Goal: Information Seeking & Learning: Check status

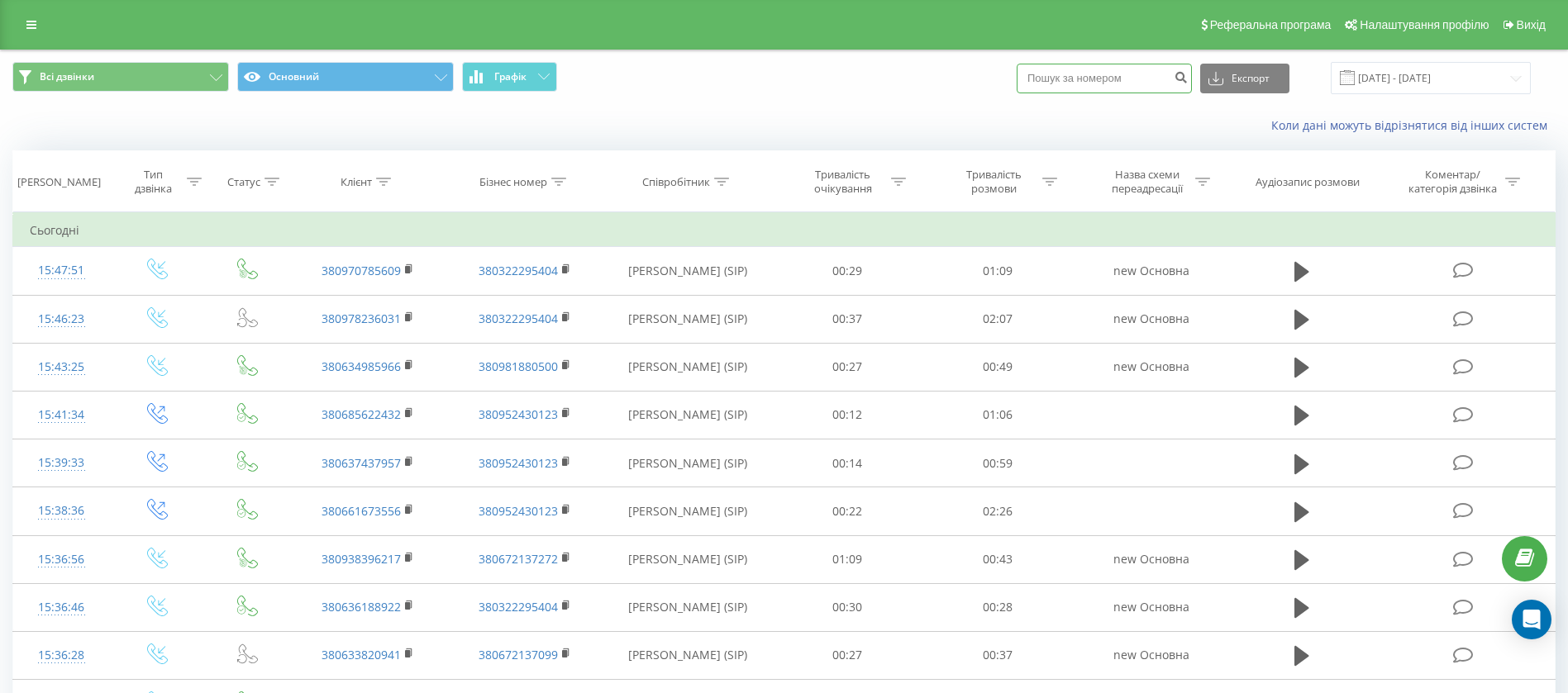
click at [1079, 77] on input at bounding box center [1105, 79] width 175 height 30
paste input "380973543027"
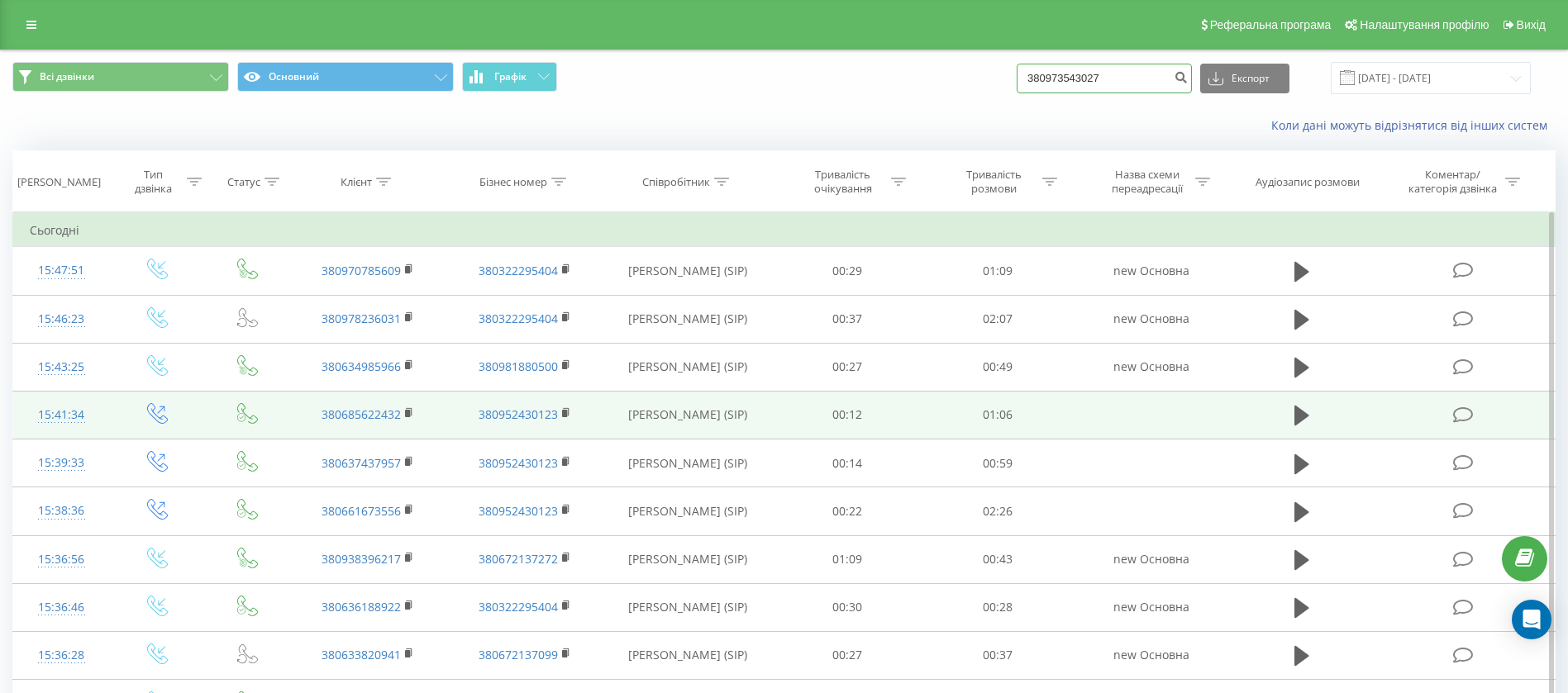
type input "380973543027"
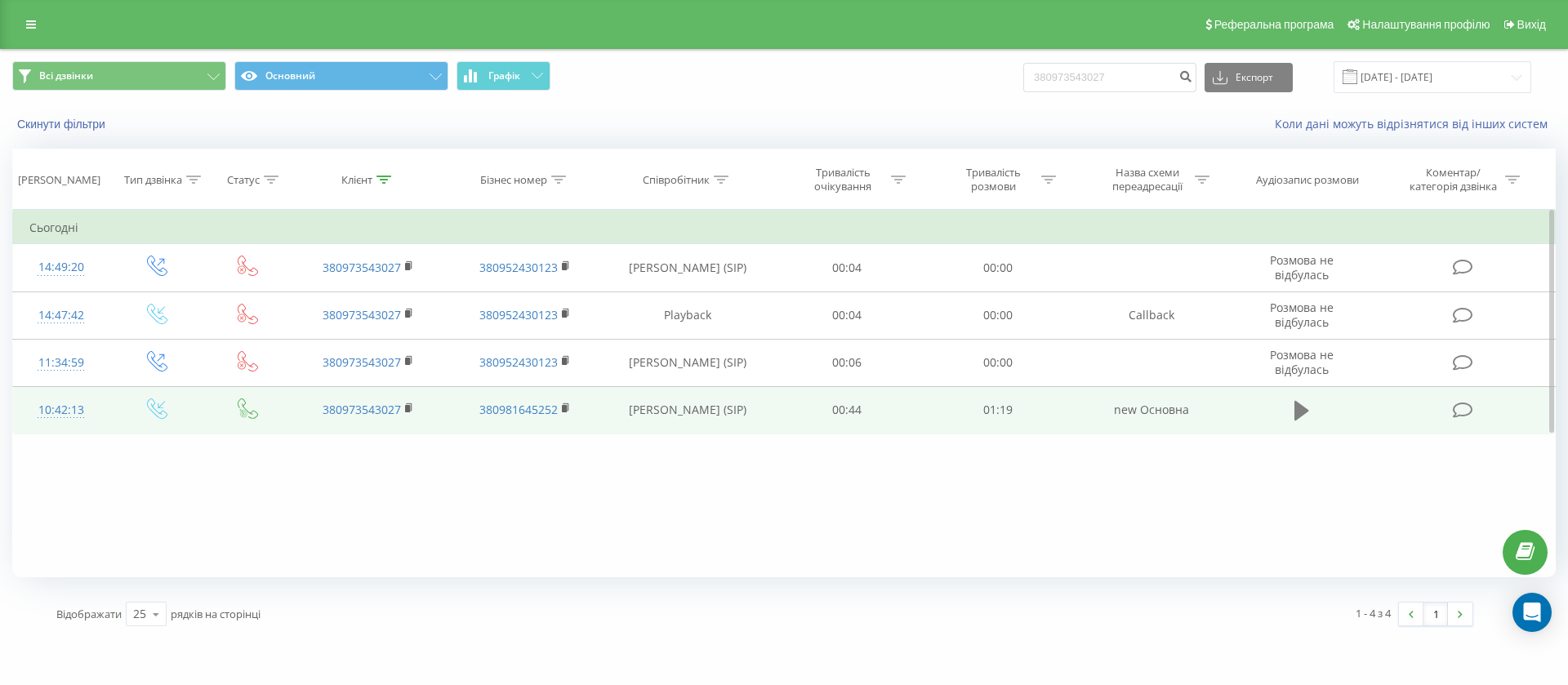
click at [1293, 414] on button at bounding box center [1302, 411] width 24 height 24
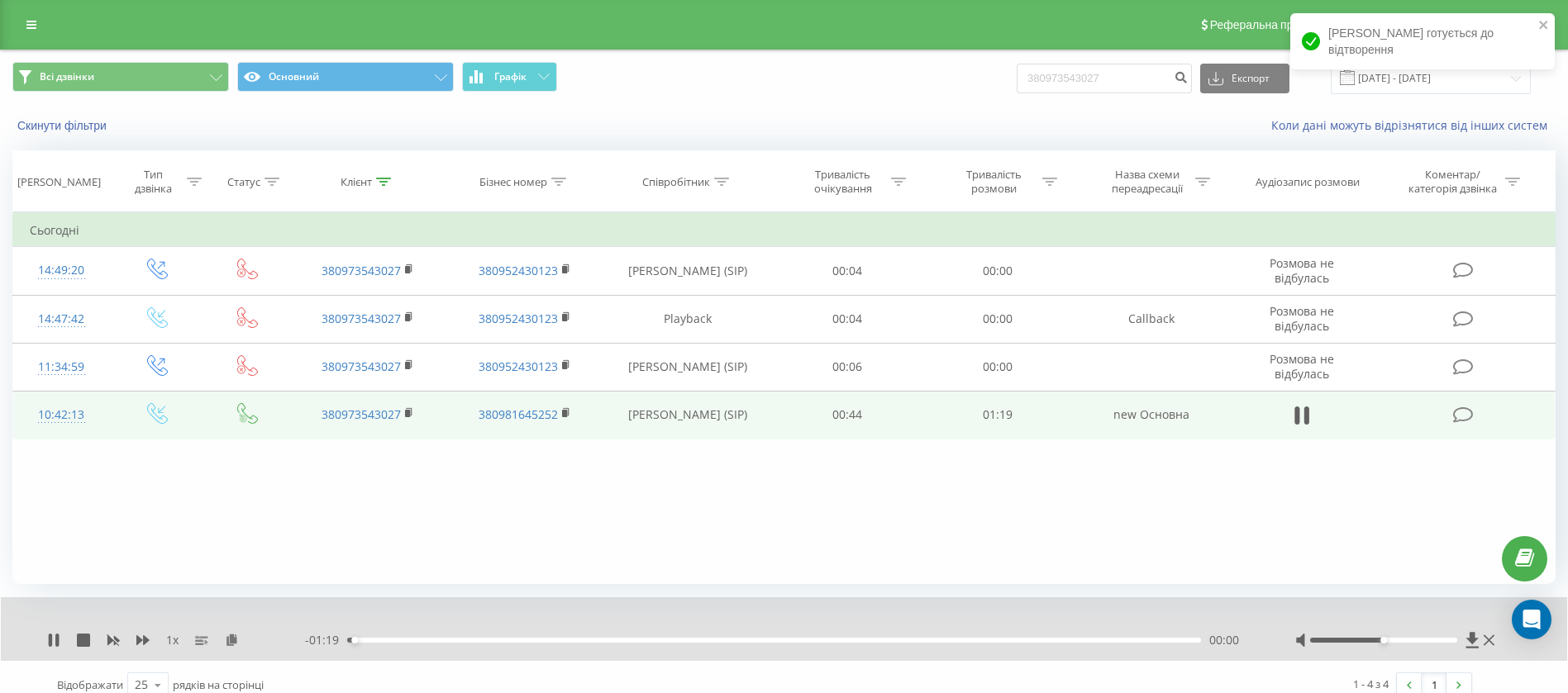
click at [458, 640] on div "00:00" at bounding box center [774, 641] width 853 height 5
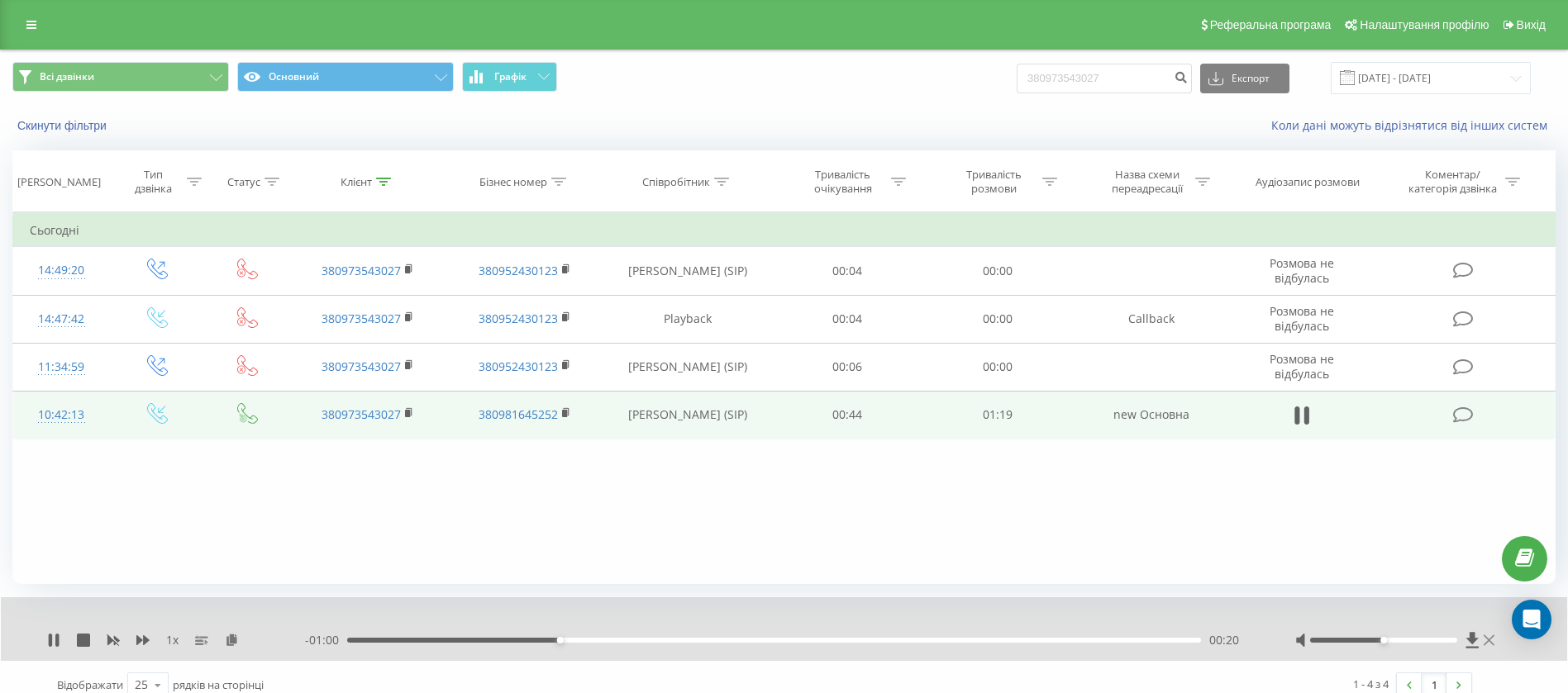
click at [1491, 640] on icon at bounding box center [1489, 640] width 11 height 13
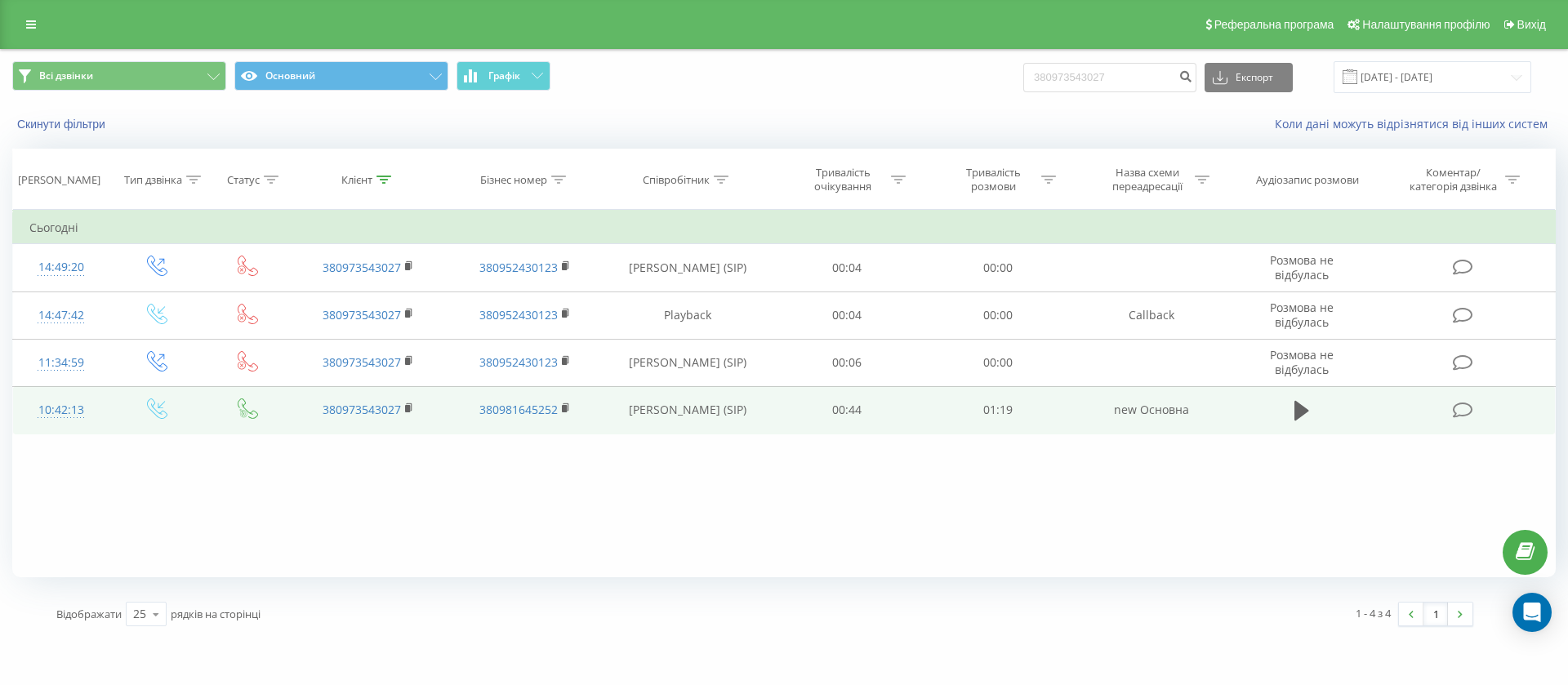
click at [19, 38] on div "Реферальна програма Налаштування профілю Вихід" at bounding box center [784, 24] width 1568 height 49
click at [26, 30] on icon at bounding box center [31, 24] width 10 height 11
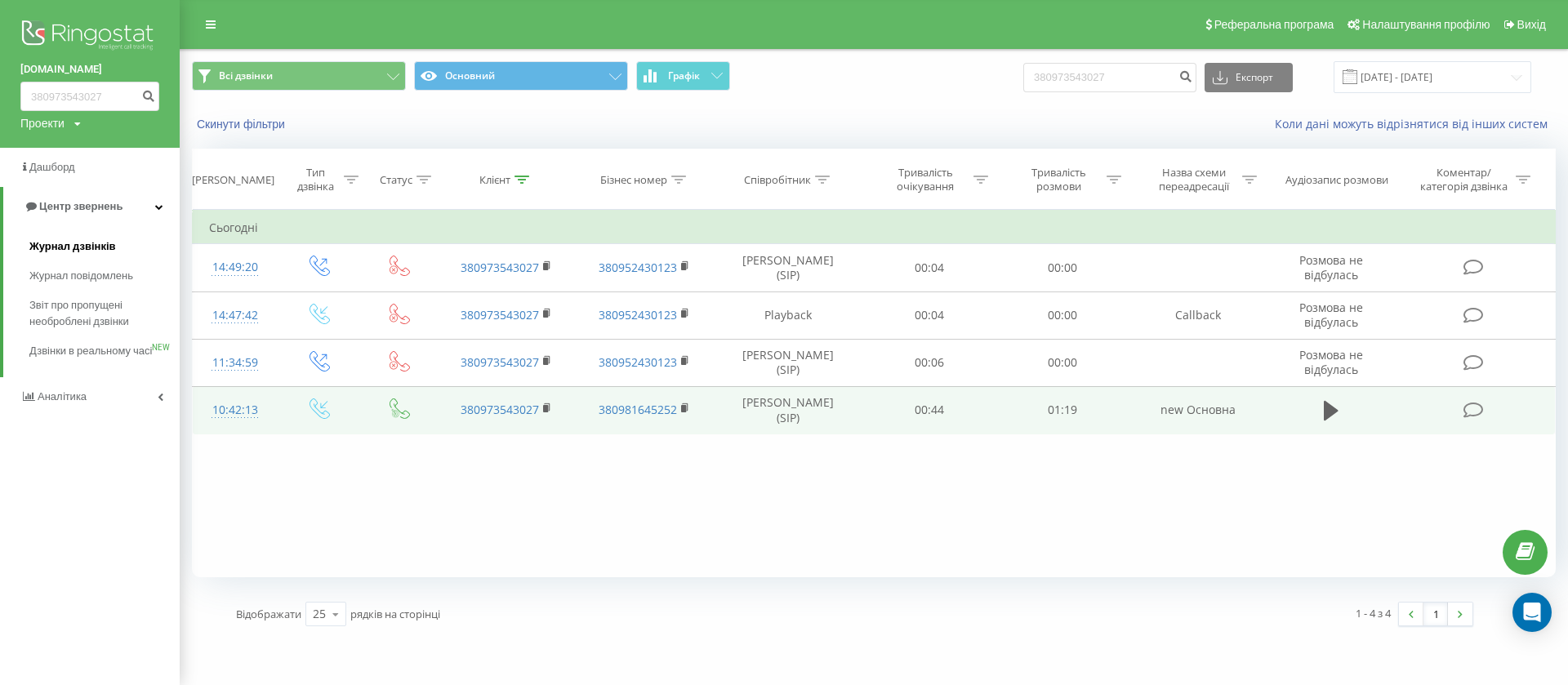
click at [79, 251] on span "Журнал дзвінків" at bounding box center [73, 246] width 86 height 17
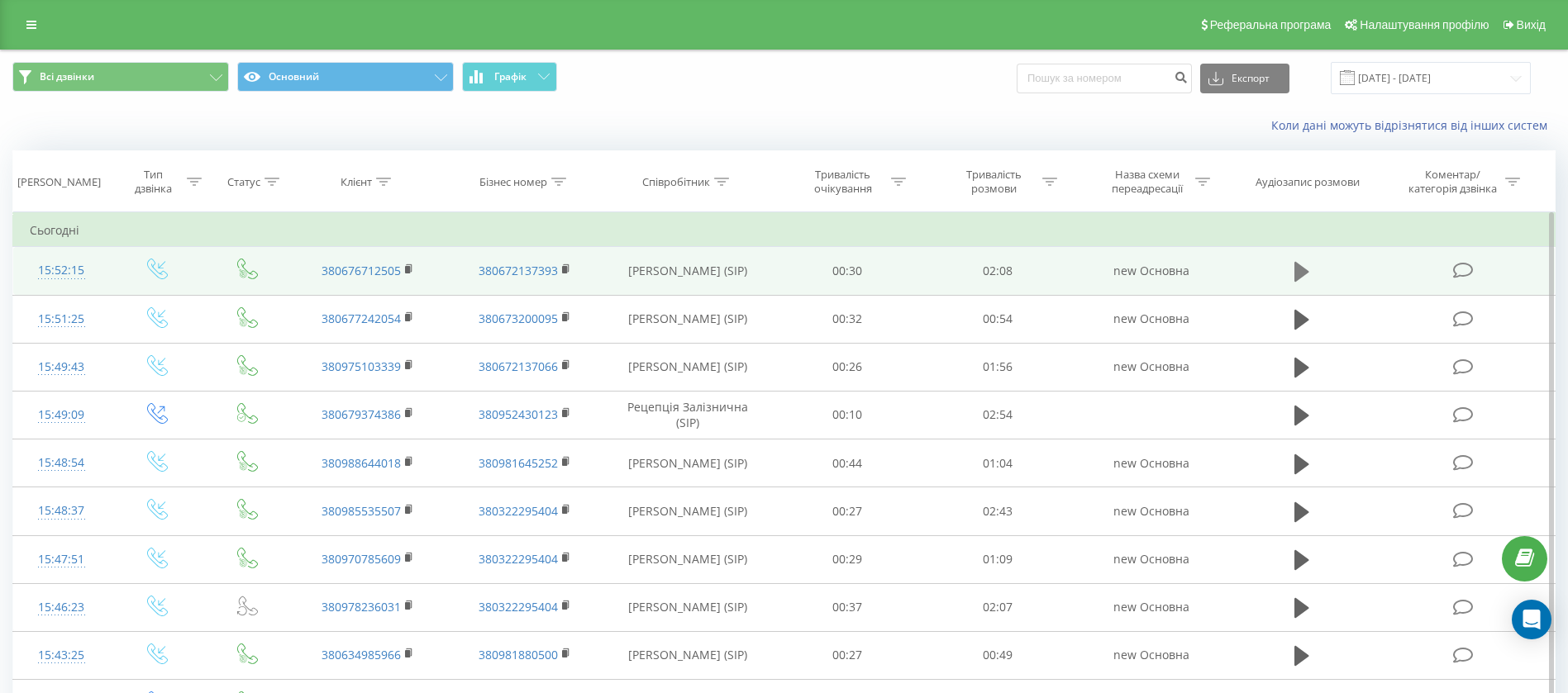
click at [1296, 267] on icon at bounding box center [1302, 271] width 15 height 19
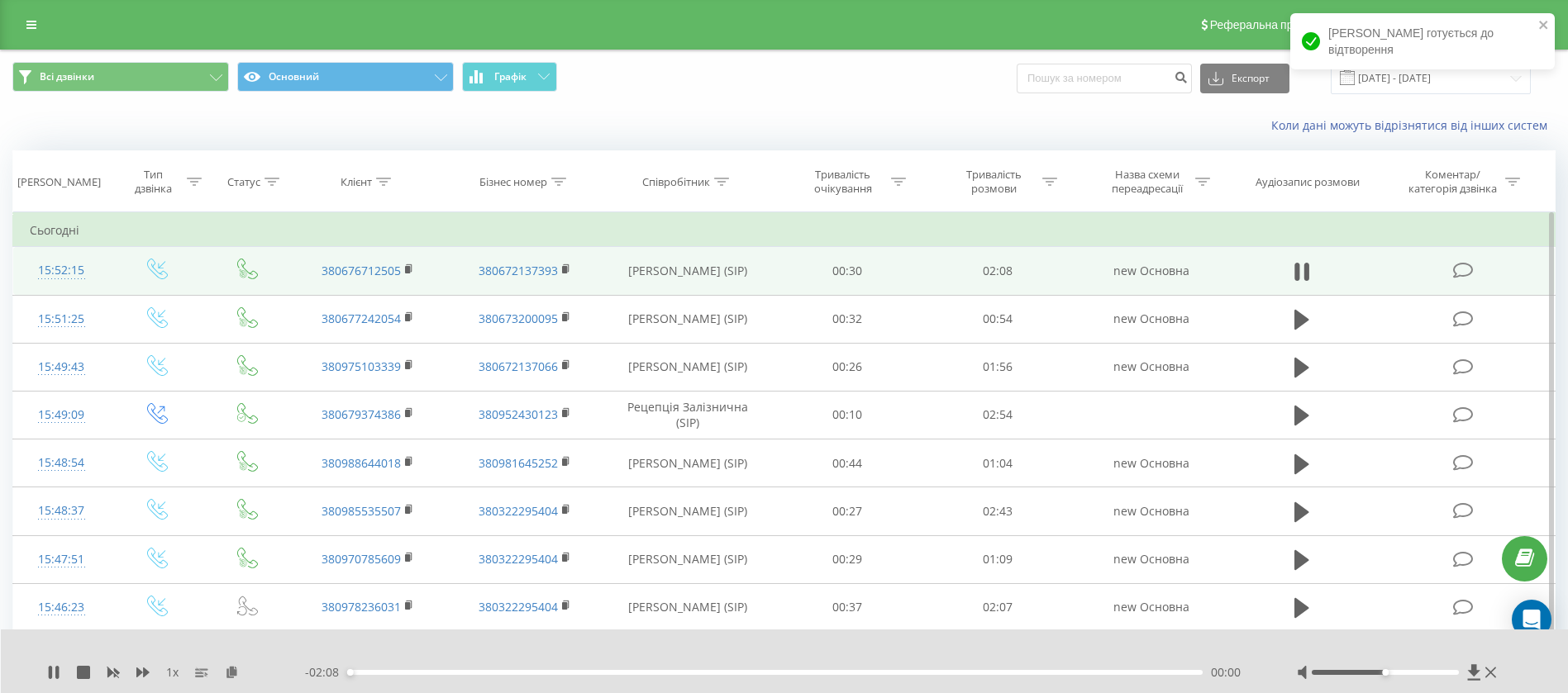
click at [628, 674] on div "00:00" at bounding box center [775, 673] width 855 height 5
click at [690, 674] on div "00:51" at bounding box center [775, 673] width 855 height 5
click at [730, 674] on div "00:58" at bounding box center [775, 673] width 855 height 5
click at [762, 668] on div "- 01:10 00:58 00:58" at bounding box center [780, 672] width 951 height 17
click at [780, 676] on div "- 01:10 00:58 00:58" at bounding box center [780, 672] width 951 height 17
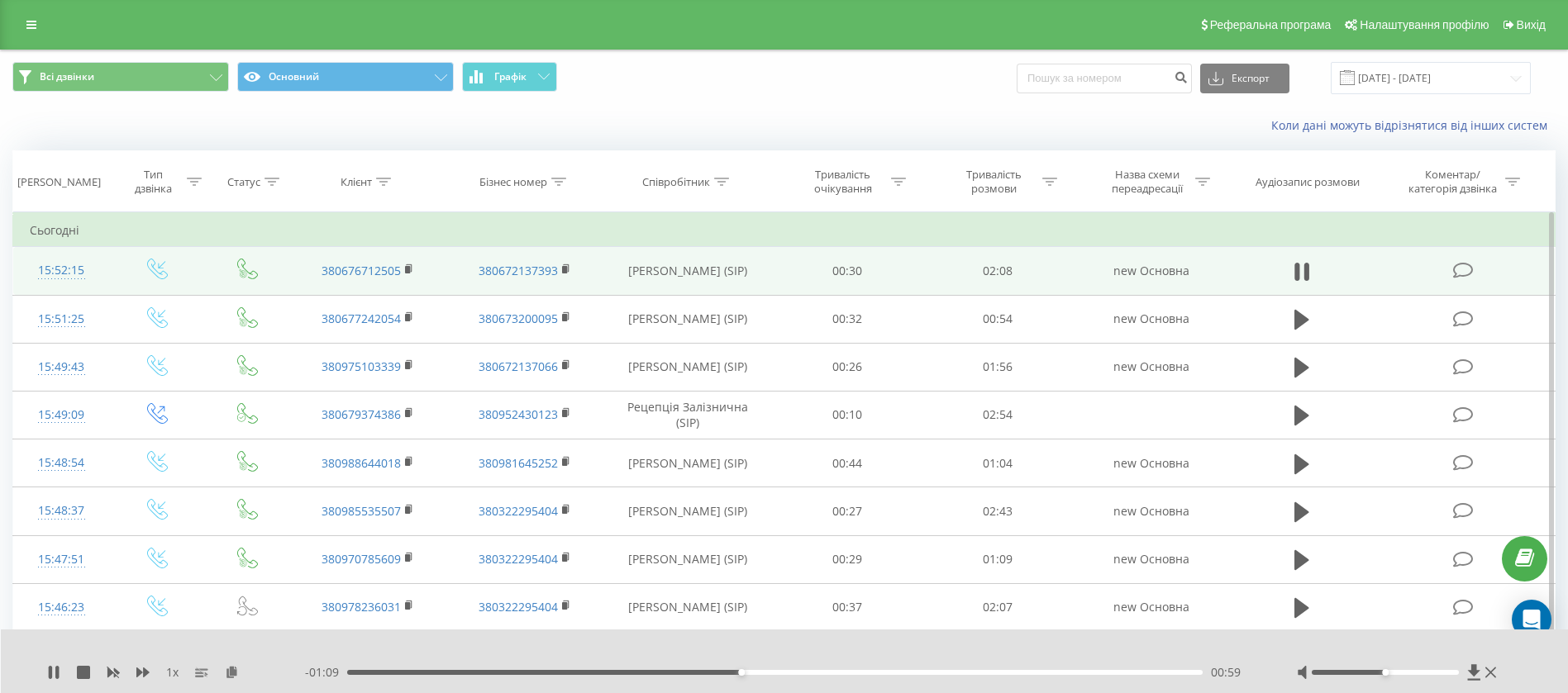
click at [803, 672] on div "00:59" at bounding box center [775, 673] width 855 height 5
click at [847, 672] on div "01:09" at bounding box center [775, 673] width 855 height 5
click at [878, 674] on div "01:20" at bounding box center [775, 673] width 855 height 5
click at [892, 674] on div "01:20" at bounding box center [775, 673] width 855 height 5
click at [917, 674] on div "01:26" at bounding box center [775, 673] width 855 height 5
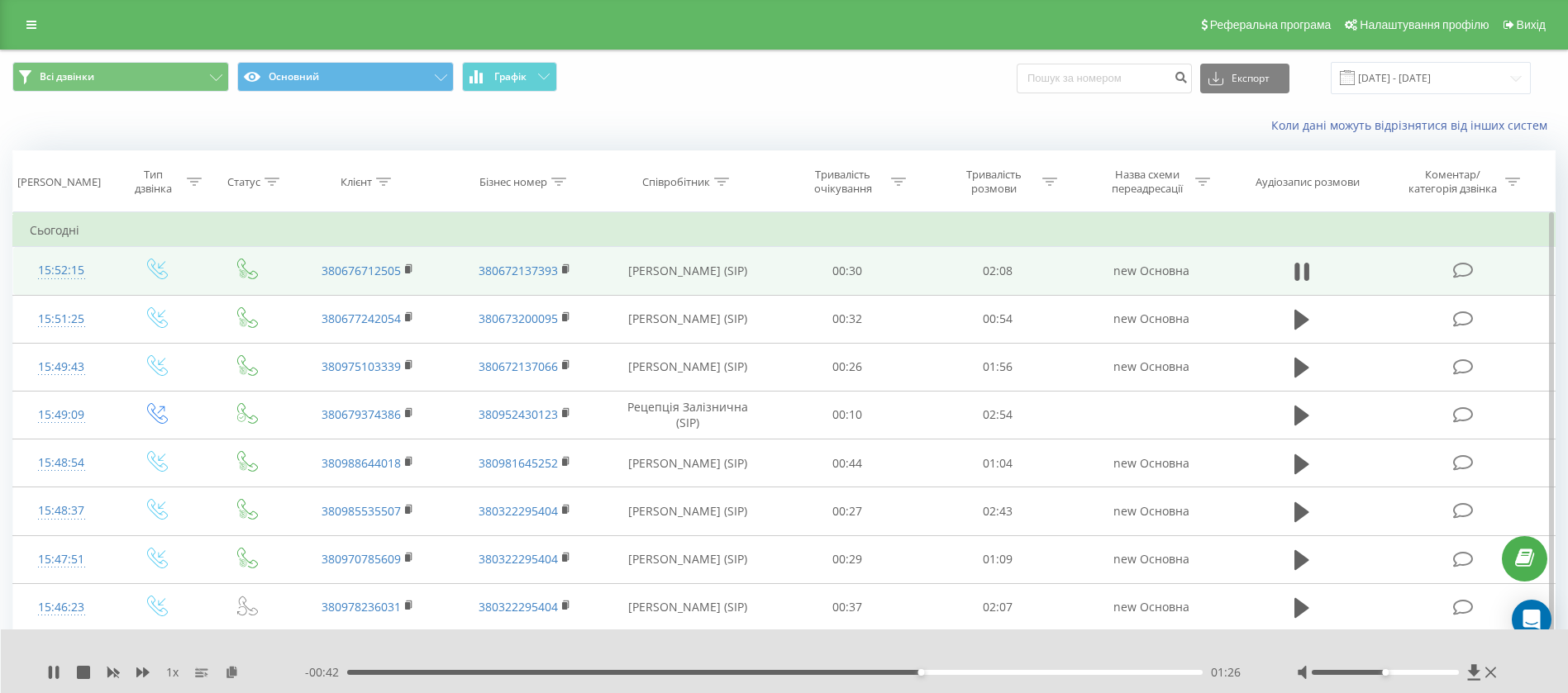
click at [938, 674] on div "01:26" at bounding box center [775, 673] width 855 height 5
click at [1499, 665] on div at bounding box center [1398, 672] width 203 height 17
click at [1496, 675] on div at bounding box center [1398, 672] width 203 height 17
click at [1490, 674] on icon at bounding box center [1491, 673] width 11 height 11
